Goal: Transaction & Acquisition: Book appointment/travel/reservation

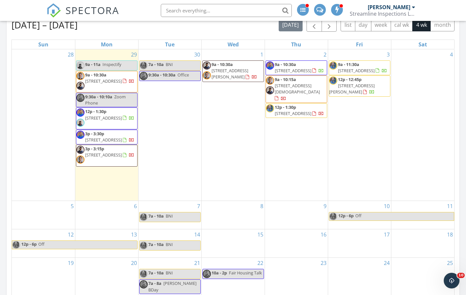
scroll to position [327, 0]
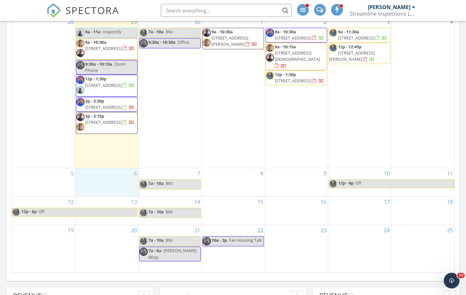
click at [100, 189] on div "6" at bounding box center [106, 182] width 63 height 28
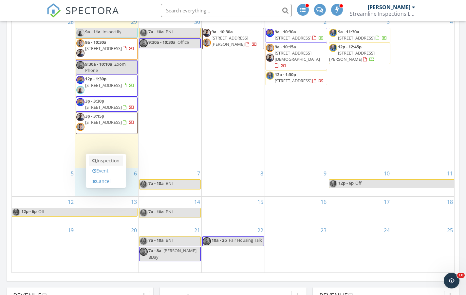
click at [108, 164] on link "Inspection" at bounding box center [106, 161] width 34 height 10
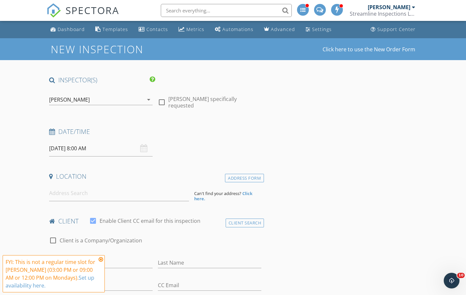
click at [86, 101] on div "[PERSON_NAME]" at bounding box center [69, 100] width 41 height 6
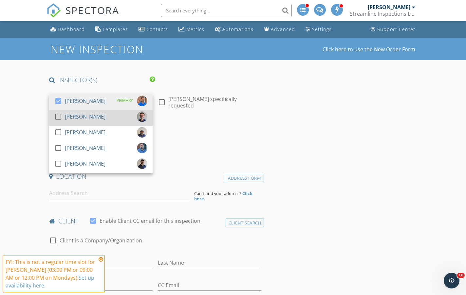
click at [64, 117] on div "check_box_outline_blank" at bounding box center [59, 117] width 10 height 8
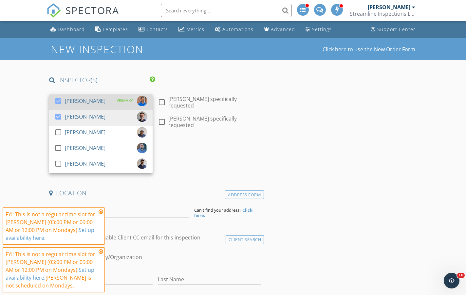
click at [58, 103] on div at bounding box center [58, 101] width 11 height 11
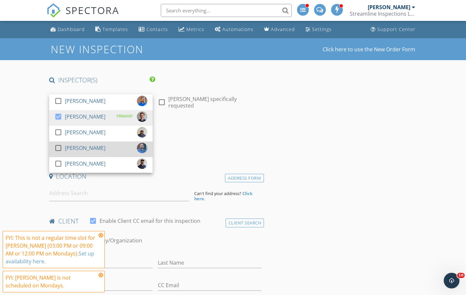
click at [60, 148] on div at bounding box center [58, 148] width 11 height 11
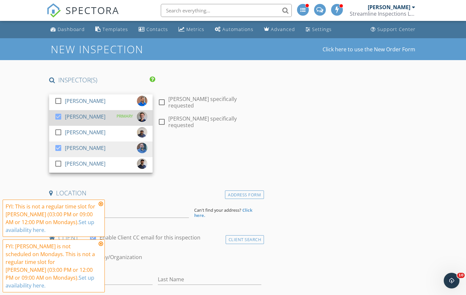
click at [59, 116] on div at bounding box center [58, 116] width 11 height 11
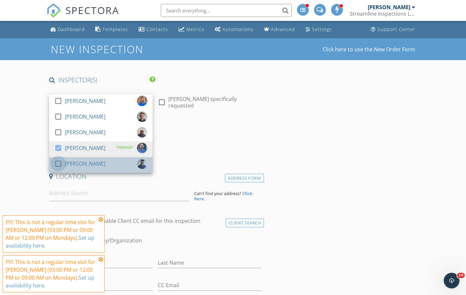
click at [59, 166] on div at bounding box center [58, 163] width 11 height 11
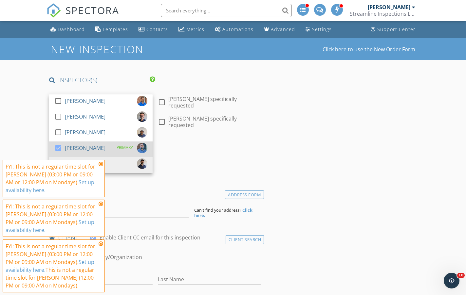
click at [59, 149] on div at bounding box center [58, 148] width 11 height 11
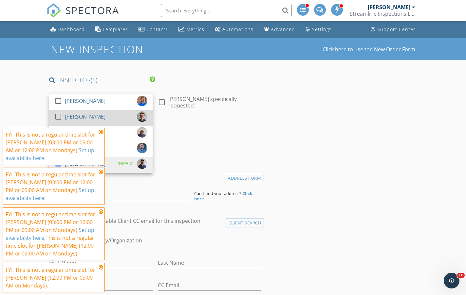
click at [57, 115] on div at bounding box center [58, 116] width 11 height 11
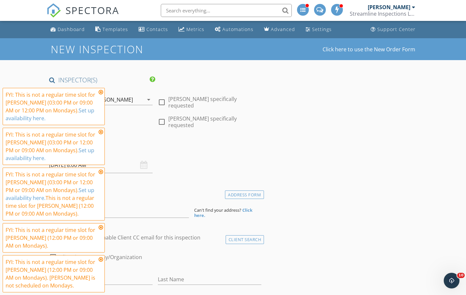
click at [102, 93] on icon at bounding box center [100, 92] width 5 height 5
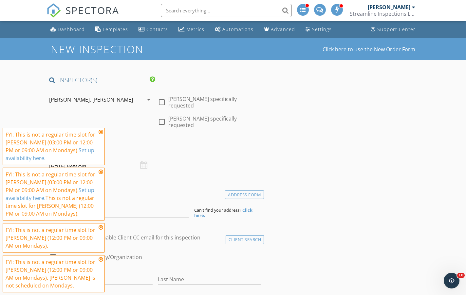
click at [100, 133] on icon at bounding box center [100, 132] width 5 height 5
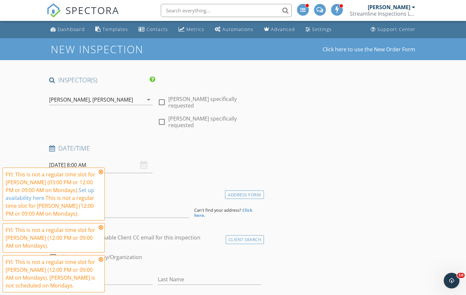
click at [101, 173] on icon at bounding box center [100, 171] width 5 height 5
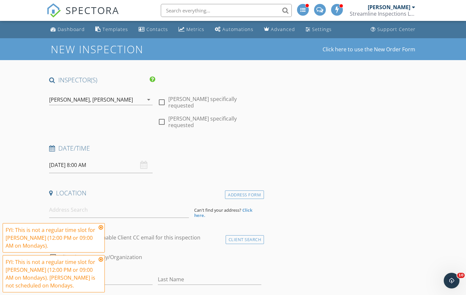
click at [102, 226] on icon at bounding box center [100, 227] width 5 height 5
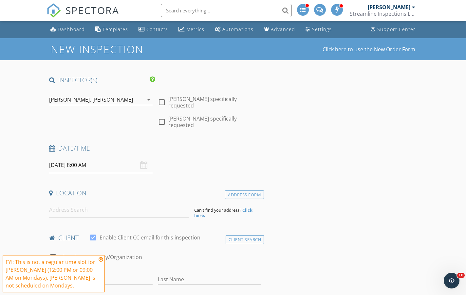
drag, startPoint x: 100, startPoint y: 258, endPoint x: 67, endPoint y: 155, distance: 108.0
click at [100, 257] on icon at bounding box center [100, 259] width 5 height 5
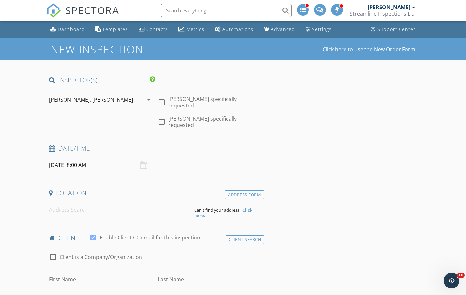
click at [85, 162] on input "10/06/2025 8:00 AM" at bounding box center [100, 165] width 103 height 16
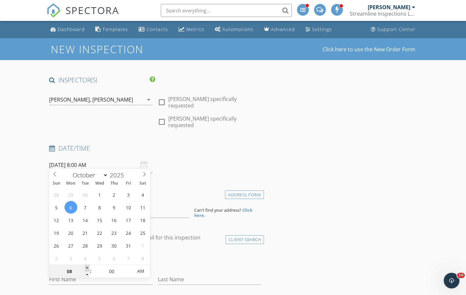
type input "09"
type input "10/06/2025 9:00 AM"
click at [88, 268] on span at bounding box center [87, 268] width 5 height 7
type input "10"
type input "10/06/2025 10:00 AM"
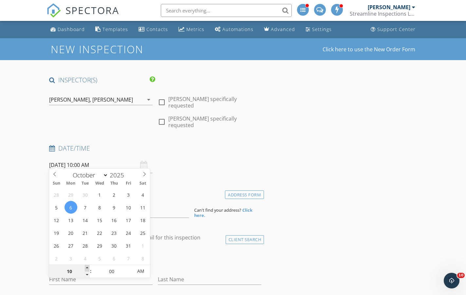
click at [88, 268] on span at bounding box center [87, 268] width 5 height 7
type input "11"
type input "10/06/2025 11:00 AM"
click at [88, 268] on span at bounding box center [87, 268] width 5 height 7
type input "12"
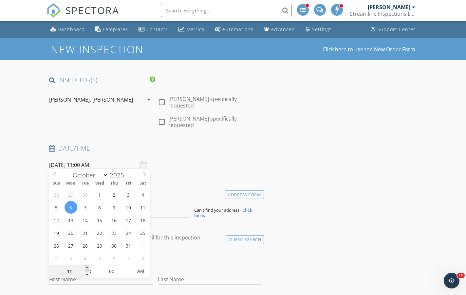
type input "10/06/2025 12:00 PM"
click at [88, 268] on span at bounding box center [87, 268] width 5 height 7
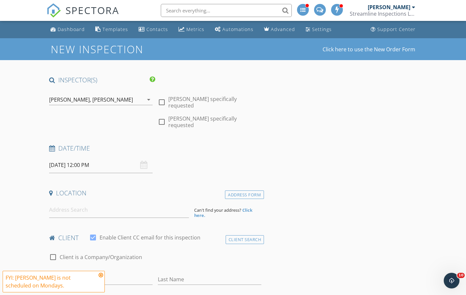
click at [179, 190] on h4 "Location" at bounding box center [155, 193] width 212 height 9
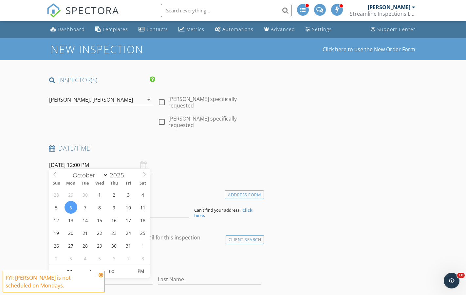
click at [78, 159] on input "10/06/2025 12:00 PM" at bounding box center [100, 165] width 103 height 16
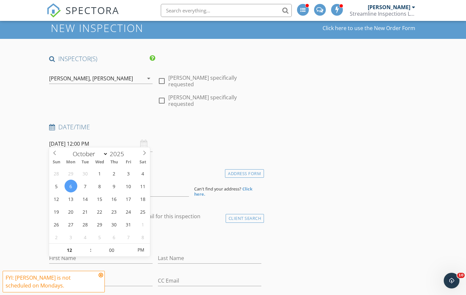
scroll to position [33, 0]
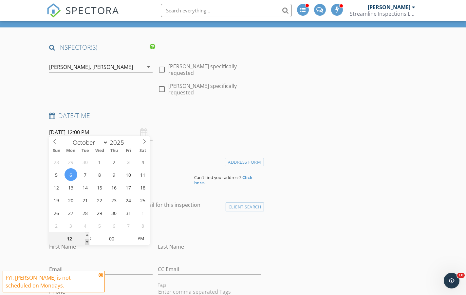
type input "11"
type input "10/06/2025 11:00 AM"
click at [85, 243] on span at bounding box center [87, 242] width 5 height 7
type input "10"
type input "10/06/2025 10:00 AM"
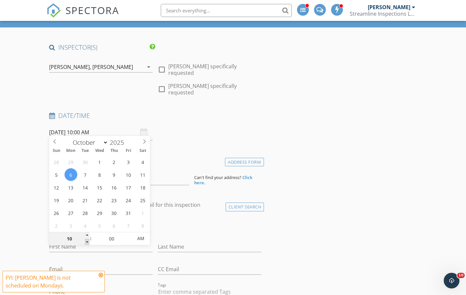
click at [85, 243] on span at bounding box center [87, 242] width 5 height 7
type input "09"
type input "10/06/2025 9:00 AM"
click at [85, 243] on span at bounding box center [87, 242] width 5 height 7
type input "10"
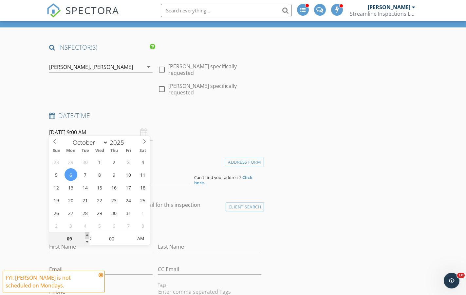
type input "10/06/2025 10:00 AM"
click at [87, 235] on span at bounding box center [87, 236] width 5 height 7
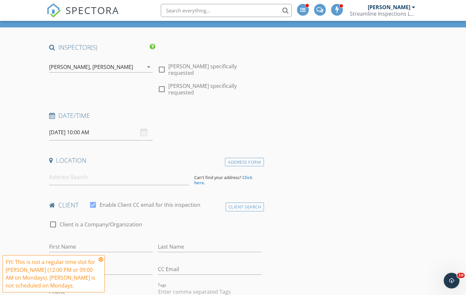
click at [169, 128] on div "Date/Time 10/06/2025 10:00 AM" at bounding box center [154, 126] width 217 height 29
click at [63, 173] on input at bounding box center [119, 177] width 140 height 16
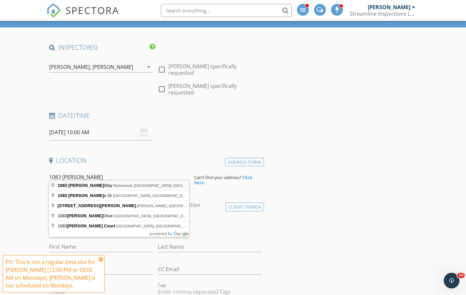
type input "1083 Eagleston Way, Blythewood, SC, USA"
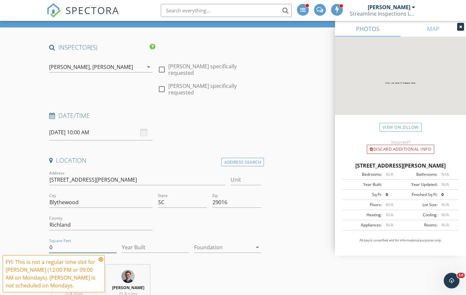
drag, startPoint x: 61, startPoint y: 246, endPoint x: 1, endPoint y: 247, distance: 59.6
type input "2744"
click at [133, 242] on input "Year Built" at bounding box center [155, 247] width 67 height 11
click at [186, 245] on input "-1" at bounding box center [155, 247] width 67 height 11
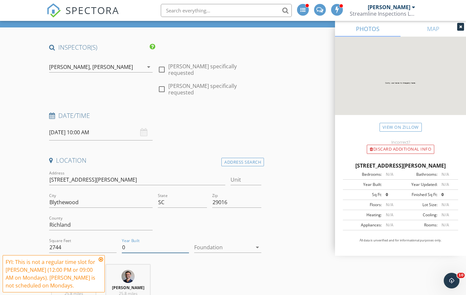
type input "0"
click at [187, 242] on input "0" at bounding box center [155, 247] width 67 height 11
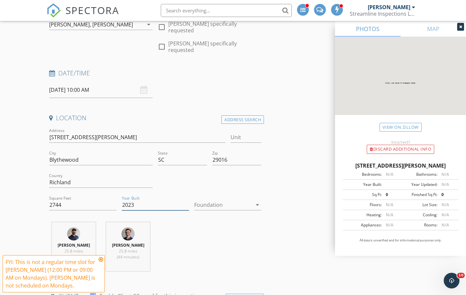
scroll to position [229, 0]
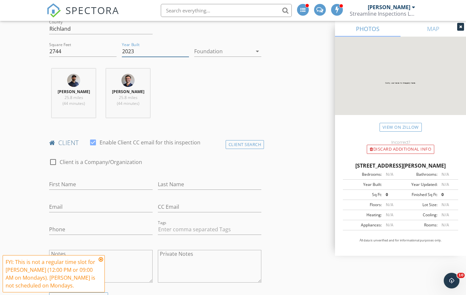
type input "2023"
click at [80, 179] on input "First Name" at bounding box center [100, 184] width 103 height 11
type input "Heyward"
type input "Gibbs"
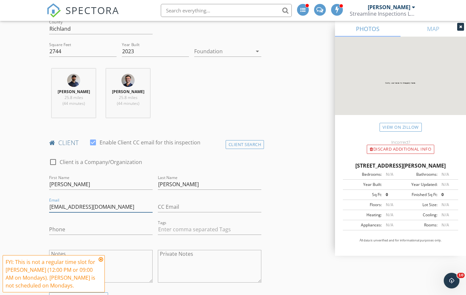
type input "HeywardGibbs@yahoo.com"
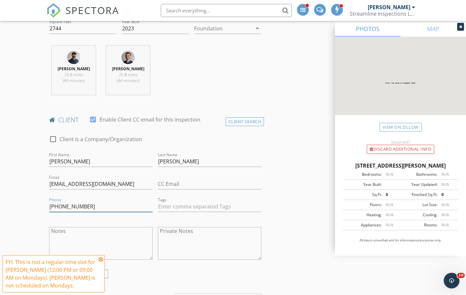
scroll to position [294, 0]
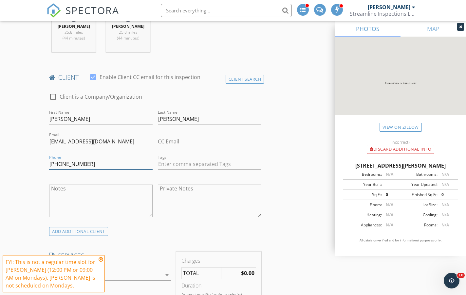
type input "803-862-9918"
click at [83, 189] on textarea "Notes" at bounding box center [100, 201] width 103 height 33
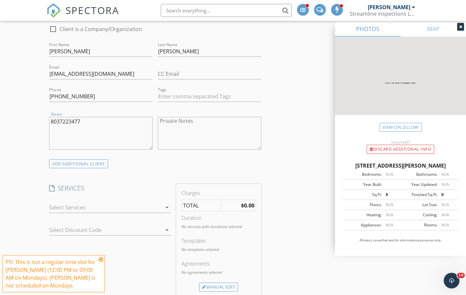
scroll to position [393, 0]
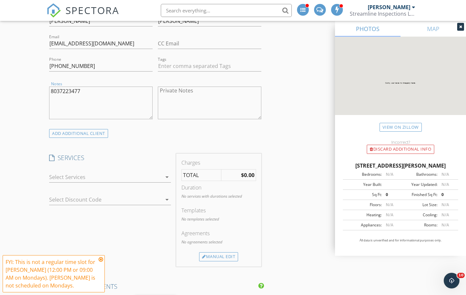
type textarea "8037223477"
click at [76, 178] on div "arrow_drop_down" at bounding box center [109, 180] width 121 height 17
click at [64, 173] on div at bounding box center [105, 177] width 112 height 10
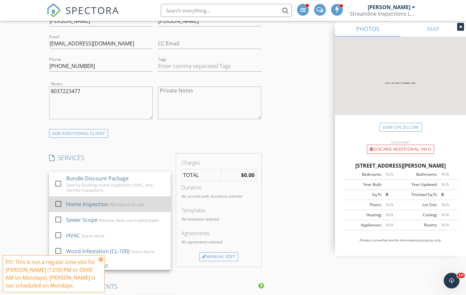
click at [59, 201] on div at bounding box center [58, 204] width 11 height 11
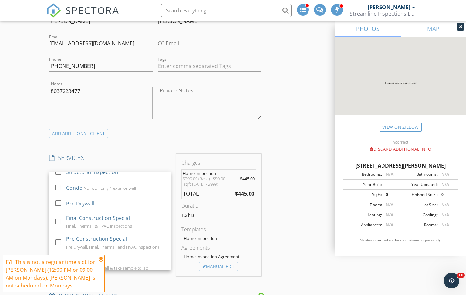
scroll to position [262, 0]
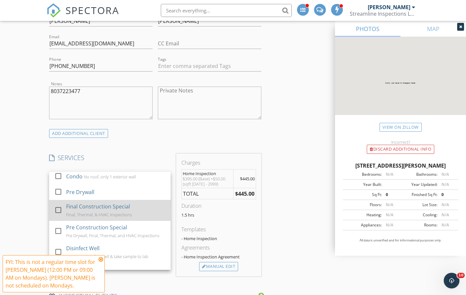
click at [58, 206] on div at bounding box center [58, 210] width 11 height 11
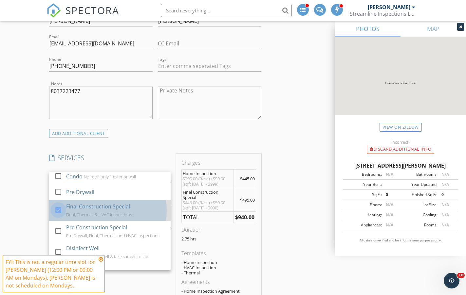
click at [59, 207] on div at bounding box center [58, 210] width 11 height 11
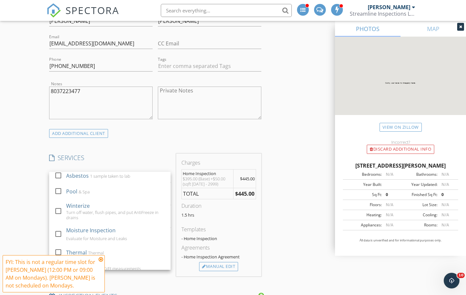
scroll to position [622, 0]
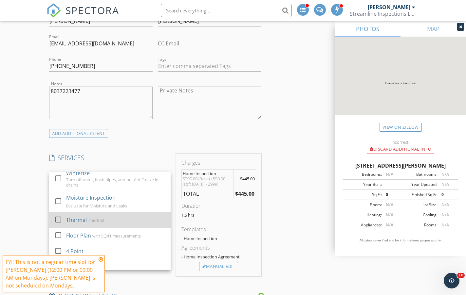
click at [59, 214] on div at bounding box center [58, 219] width 11 height 11
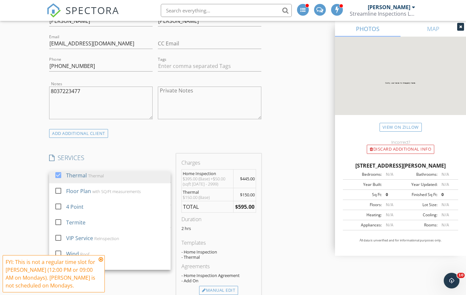
scroll to position [674, 0]
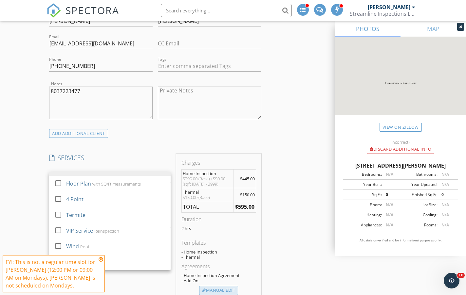
click at [220, 286] on div "Manual Edit" at bounding box center [218, 290] width 39 height 9
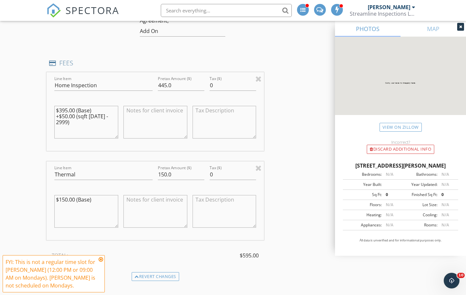
scroll to position [556, 0]
click at [164, 168] on input "150.0" at bounding box center [181, 173] width 46 height 11
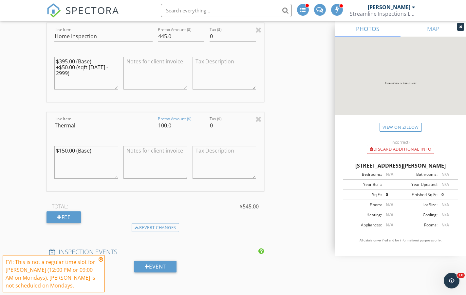
scroll to position [622, 0]
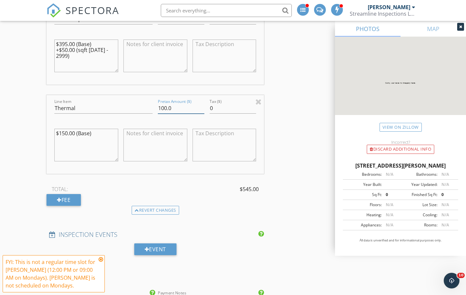
type input "100.0"
click at [102, 130] on textarea "$150.00 (Base)" at bounding box center [86, 145] width 64 height 33
click at [56, 135] on textarea "$150.00 (Base) Discount" at bounding box center [86, 145] width 64 height 33
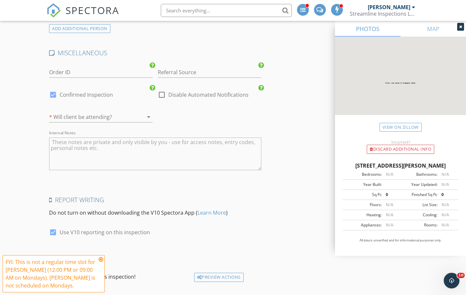
scroll to position [1148, 0]
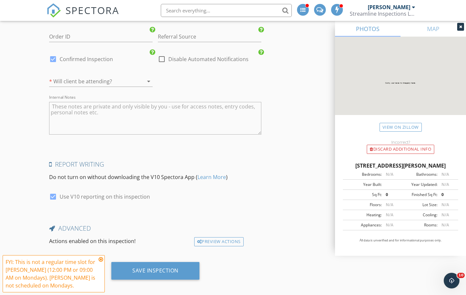
type textarea "$150.00 (Base) -50 Discount"
click at [101, 262] on icon at bounding box center [100, 259] width 5 height 5
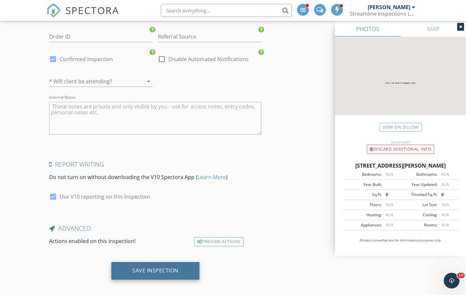
click at [143, 268] on div "Save Inspection" at bounding box center [155, 271] width 46 height 7
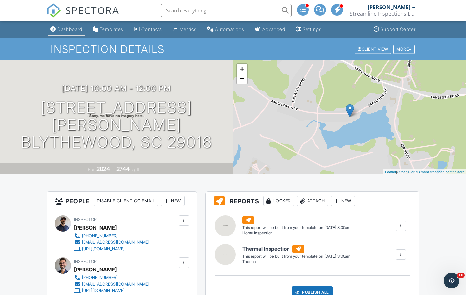
click at [65, 25] on link "Dashboard" at bounding box center [66, 30] width 37 height 12
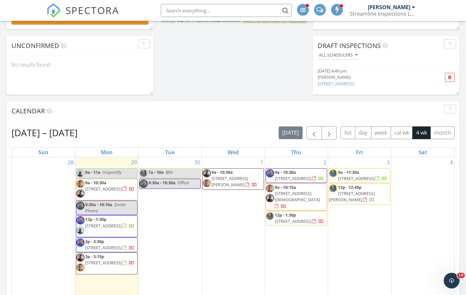
scroll to position [196, 0]
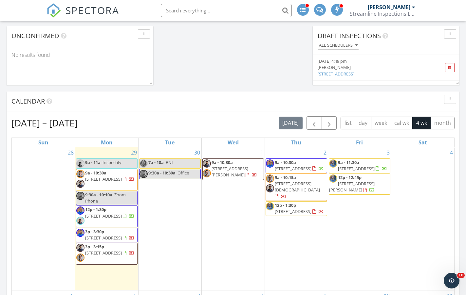
click at [110, 179] on span "4218 Woodridge Dr, Columbia 29203" at bounding box center [103, 179] width 37 height 6
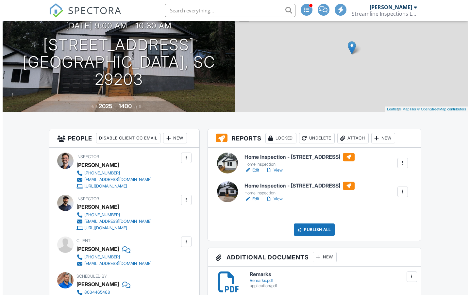
scroll to position [65, 0]
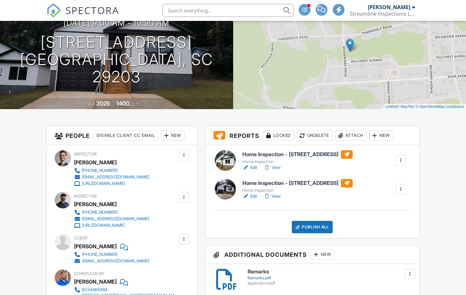
click at [393, 136] on div "New" at bounding box center [381, 136] width 24 height 10
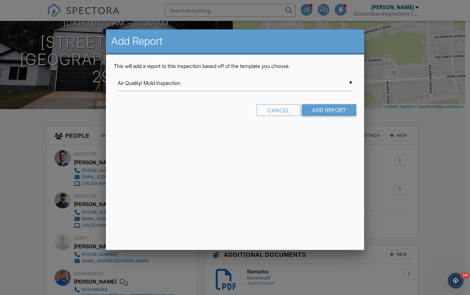
scroll to position [0, 0]
click at [164, 82] on div "▼ Air Quality/ Mold Inspection Air Quality/ Mold Inspection Commercial Inspecti…" at bounding box center [235, 83] width 235 height 16
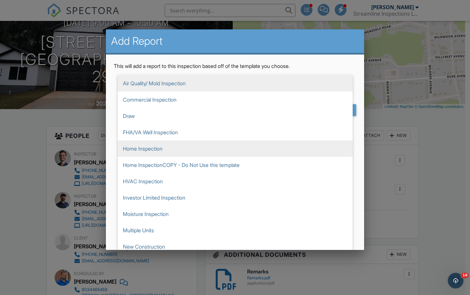
click at [134, 145] on span "Home Inspection" at bounding box center [235, 149] width 235 height 16
type input "Home Inspection"
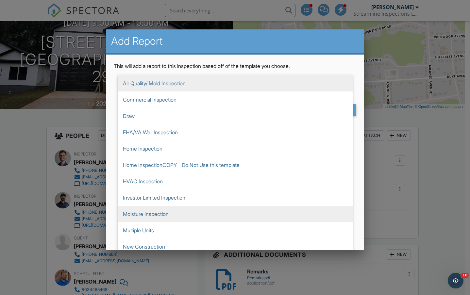
scroll to position [65, 0]
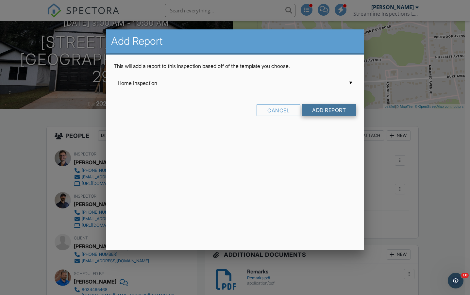
click at [337, 110] on input "Add Report" at bounding box center [329, 110] width 55 height 12
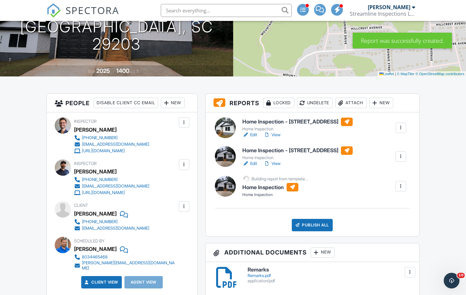
click at [400, 188] on div at bounding box center [400, 186] width 7 height 7
click at [324, 186] on div "Home Inspection Home Inspection Edit View Home Inspection Home Inspection Build…" at bounding box center [323, 186] width 171 height 23
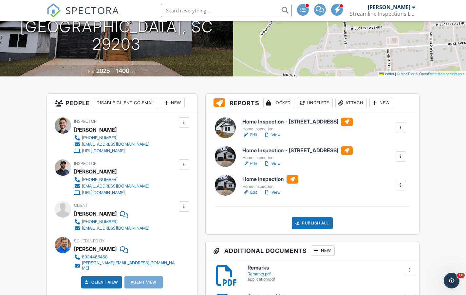
click at [250, 194] on link "Edit" at bounding box center [249, 192] width 15 height 7
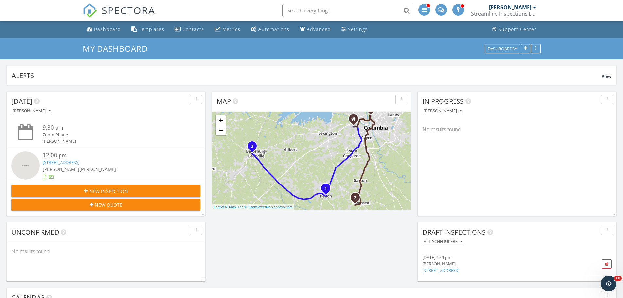
click at [521, 10] on div "[PERSON_NAME]" at bounding box center [510, 7] width 43 height 7
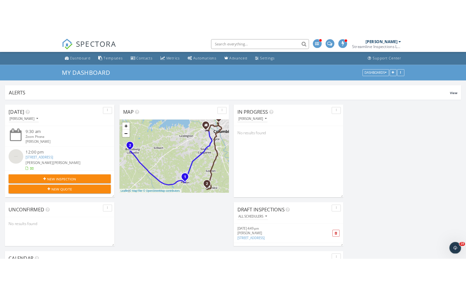
scroll to position [327008, 327003]
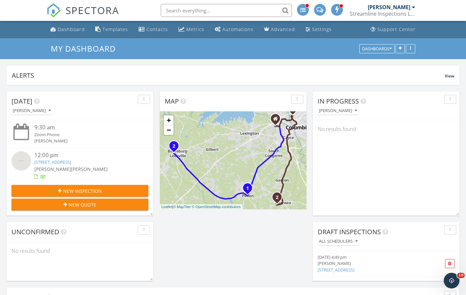
click at [68, 204] on div "New Quote" at bounding box center [80, 205] width 126 height 7
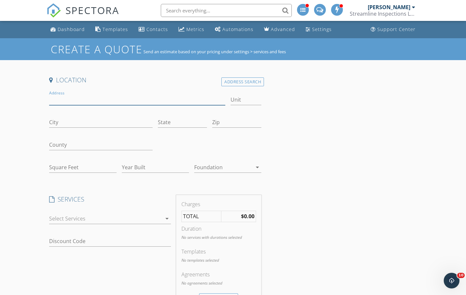
click at [92, 97] on input "Address" at bounding box center [137, 100] width 176 height 11
drag, startPoint x: 233, startPoint y: 81, endPoint x: 228, endPoint y: 81, distance: 4.6
click at [233, 81] on div "Address Search" at bounding box center [242, 82] width 43 height 9
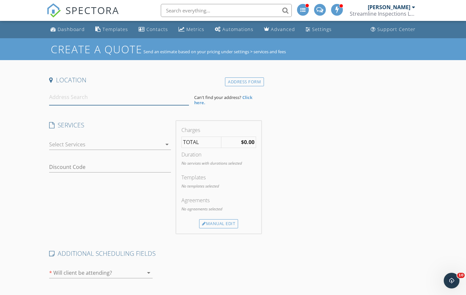
click at [95, 99] on input at bounding box center [119, 97] width 140 height 16
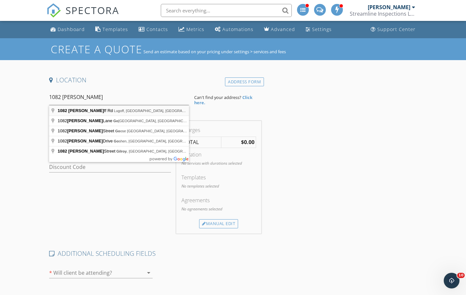
type input "1082 Gary Goff Rd, Lugoff, SC, USA"
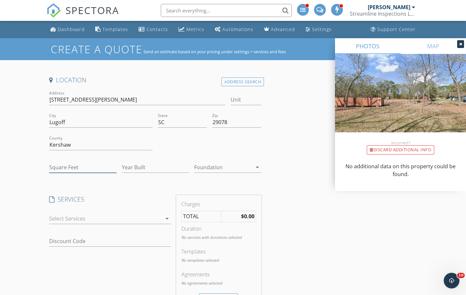
click at [66, 167] on input "Square Feet" at bounding box center [82, 167] width 67 height 11
type input "1450"
click at [131, 164] on input "Year Built" at bounding box center [155, 167] width 67 height 11
type input "2025"
click at [81, 221] on div at bounding box center [105, 219] width 112 height 10
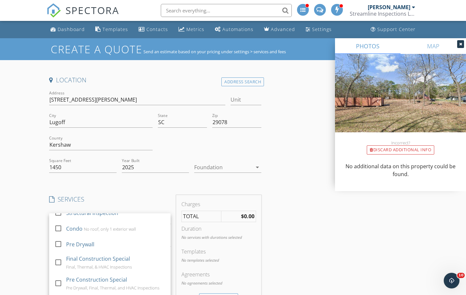
scroll to position [262, 0]
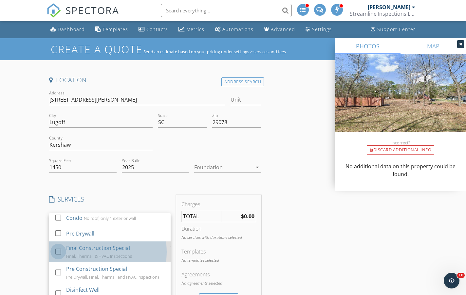
click at [57, 254] on div at bounding box center [58, 251] width 11 height 11
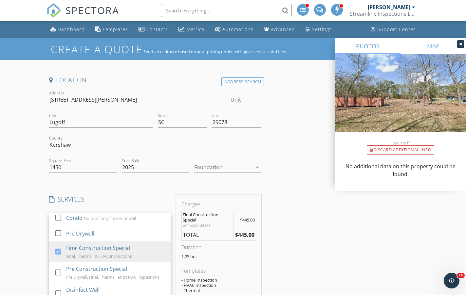
click at [23, 223] on div "Create a Quote Send an estimate based on your pricing under settings > services…" at bounding box center [233, 278] width 466 height 480
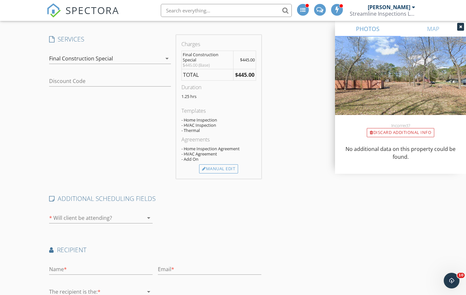
scroll to position [164, 0]
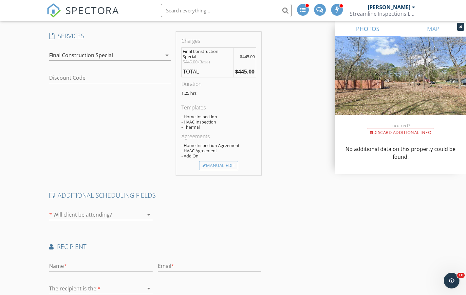
click at [77, 213] on div at bounding box center [91, 215] width 85 height 10
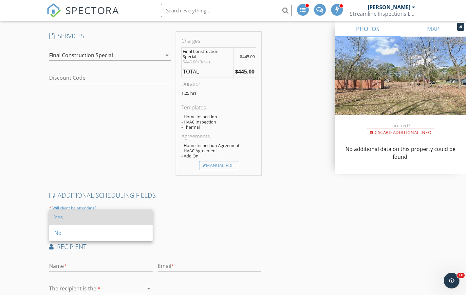
click at [65, 218] on div "Yes" at bounding box center [100, 218] width 93 height 8
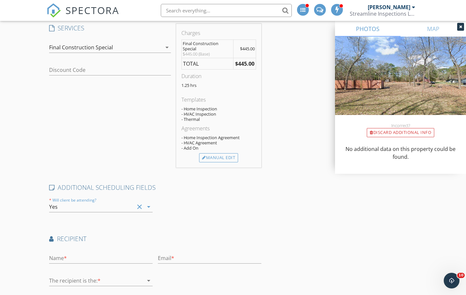
scroll to position [223, 0]
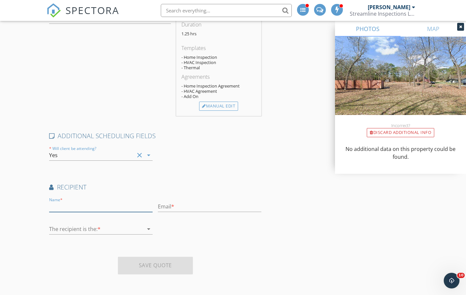
click at [71, 205] on input "text" at bounding box center [100, 207] width 103 height 11
click at [71, 205] on input "Ethan" at bounding box center [100, 207] width 103 height 11
type input "Ethan Rolbiecki"
click at [77, 227] on div at bounding box center [96, 229] width 94 height 10
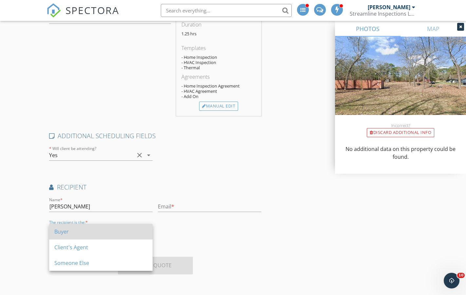
click at [75, 232] on div "Buyer" at bounding box center [100, 232] width 93 height 8
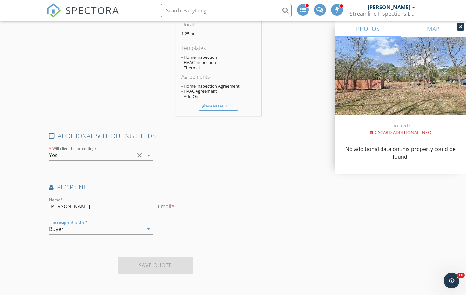
click at [169, 209] on input "text" at bounding box center [209, 207] width 103 height 11
type input "E"
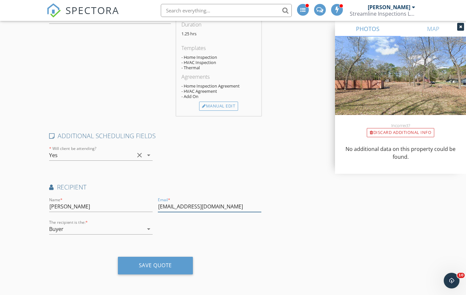
drag, startPoint x: 161, startPoint y: 207, endPoint x: 157, endPoint y: 206, distance: 3.3
click at [157, 206] on div "Email * BJrolbiecki@gmail.com" at bounding box center [209, 207] width 109 height 23
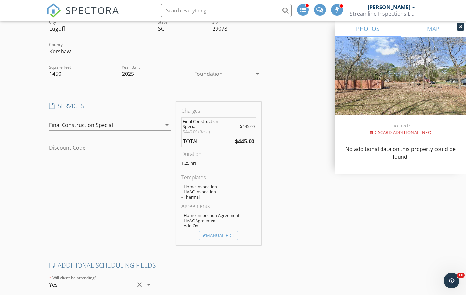
scroll to position [60, 0]
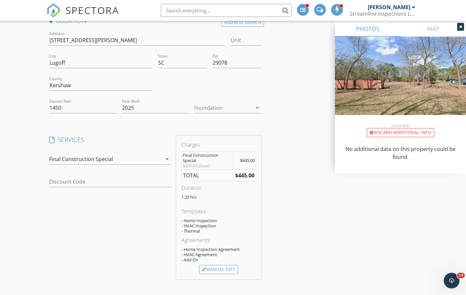
type input "EJrolbiecki@gmail.com"
click at [132, 159] on div "Final Construction Special" at bounding box center [105, 159] width 112 height 10
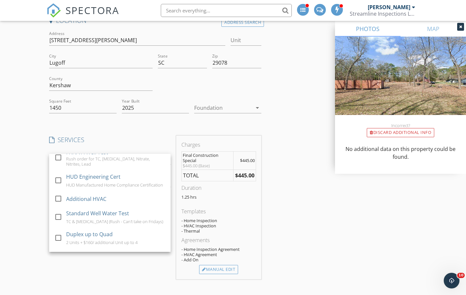
scroll to position [98, 0]
click at [40, 204] on div "Create a Quote Send an estimate based on your pricing under settings > services…" at bounding box center [233, 219] width 466 height 480
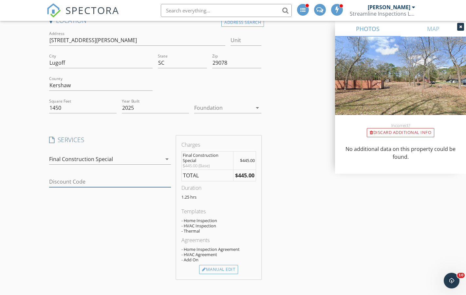
click at [74, 184] on input "Discount Code" at bounding box center [109, 182] width 121 height 11
click at [89, 160] on div "Final Construction Special" at bounding box center [81, 159] width 64 height 6
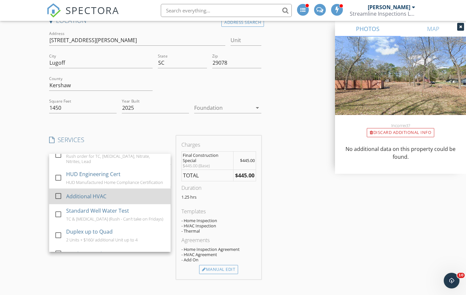
scroll to position [0, 0]
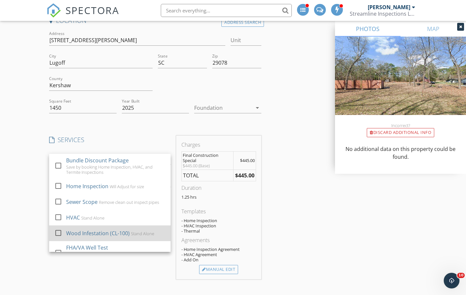
click at [59, 234] on div at bounding box center [58, 232] width 11 height 11
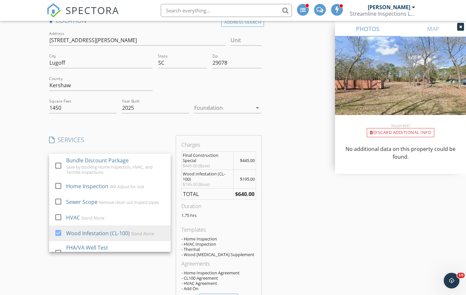
click at [280, 166] on div "Location Address Search Address 1082 Gary Goff Rd Unit City Lugoff State SC Zip…" at bounding box center [232, 244] width 372 height 456
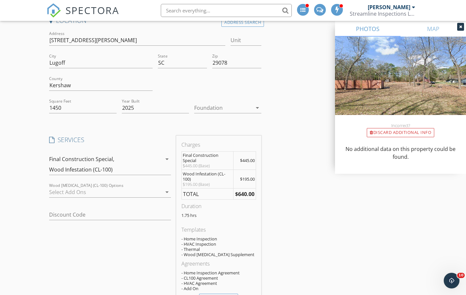
click at [141, 195] on div at bounding box center [105, 192] width 112 height 10
click at [286, 194] on div "Location Address Search Address 1082 Gary Goff Rd Unit City Lugoff State SC Zip…" at bounding box center [232, 244] width 372 height 456
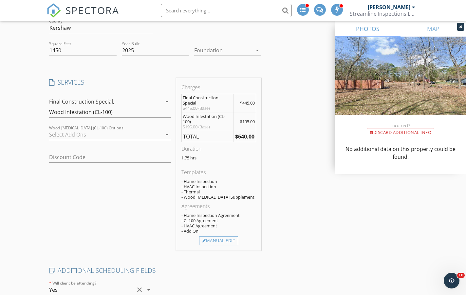
scroll to position [125, 0]
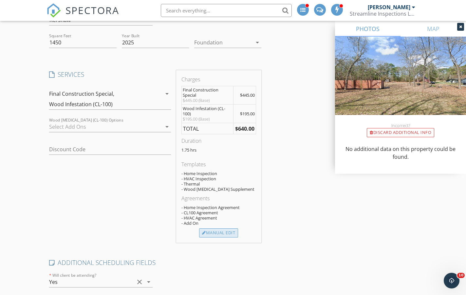
click at [221, 234] on div "Manual Edit" at bounding box center [218, 233] width 39 height 9
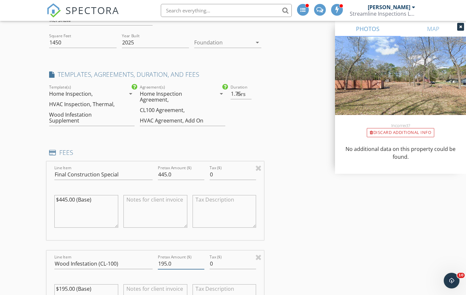
click at [163, 264] on input "195.0" at bounding box center [181, 264] width 46 height 11
click at [163, 265] on input "15.0" at bounding box center [181, 264] width 46 height 11
type input "150.0"
click at [298, 212] on div "Location Address Search Address 1082 Gary Goff Rd Unit City Lugoff State SC Zip…" at bounding box center [232, 243] width 372 height 584
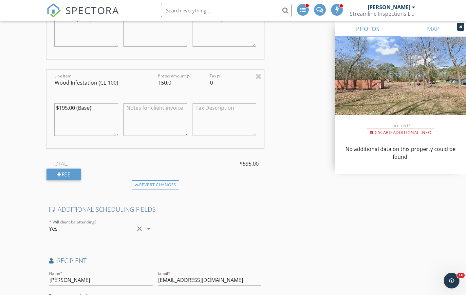
scroll to position [321, 0]
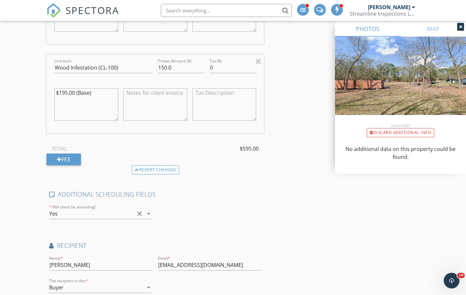
click at [60, 106] on textarea "$195.00 (Base)" at bounding box center [86, 104] width 64 height 33
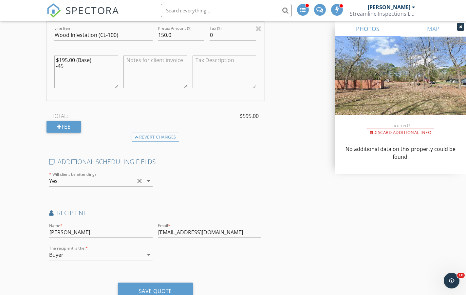
scroll to position [380, 0]
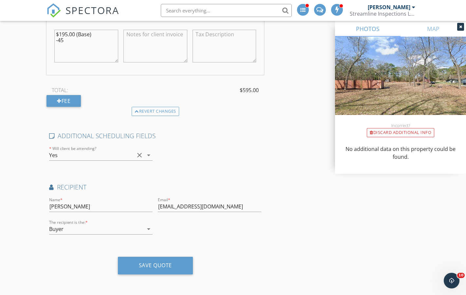
type textarea "$195.00 (Base) -45"
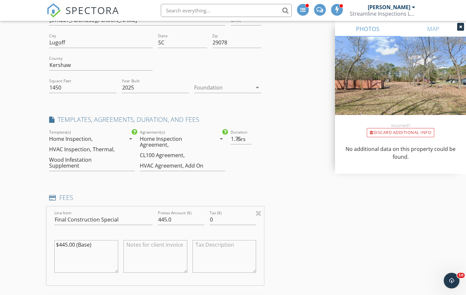
scroll to position [0, 0]
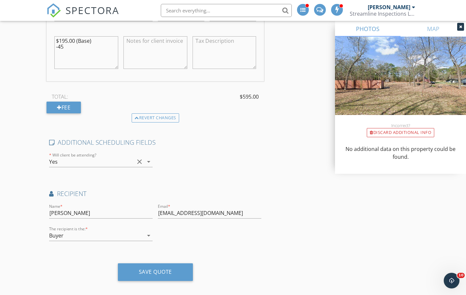
scroll to position [380, 0]
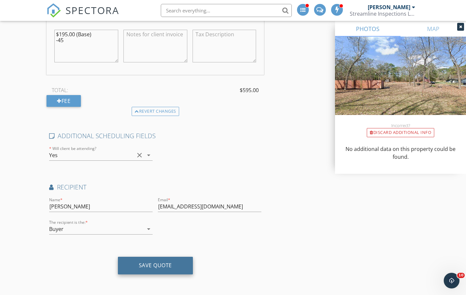
click at [165, 272] on div "Save Quote" at bounding box center [155, 266] width 75 height 18
